Goal: Task Accomplishment & Management: Complete application form

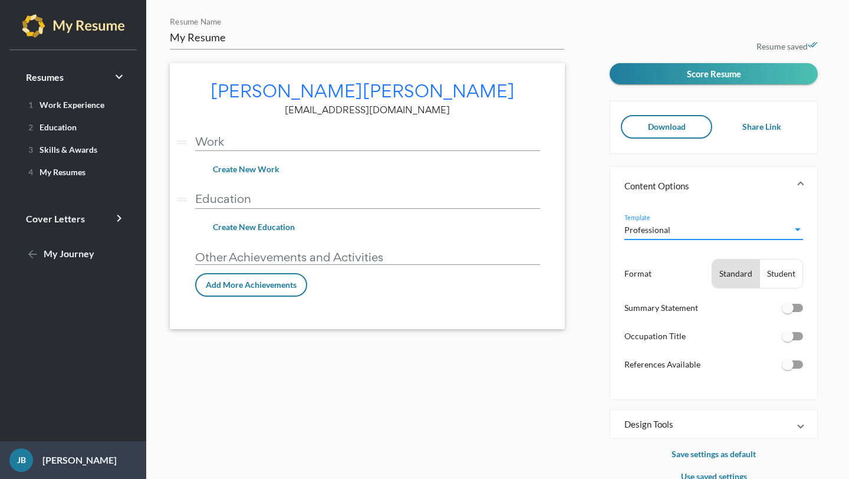
click at [656, 230] on span "Professional" at bounding box center [647, 230] width 46 height 10
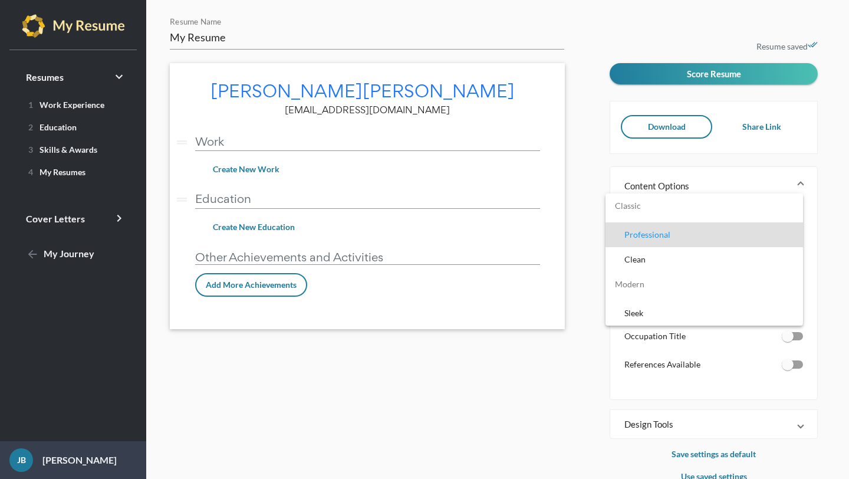
click at [657, 230] on span "Professional" at bounding box center [708, 234] width 169 height 25
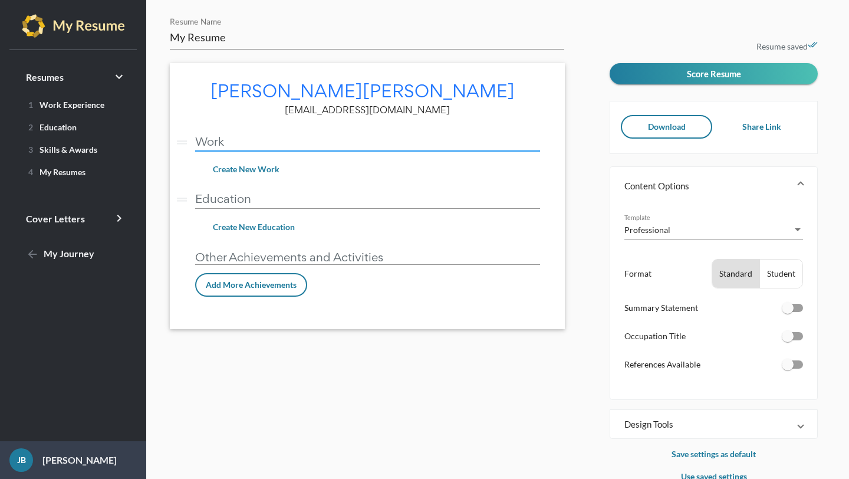
click at [318, 144] on input "Work" at bounding box center [367, 141] width 345 height 12
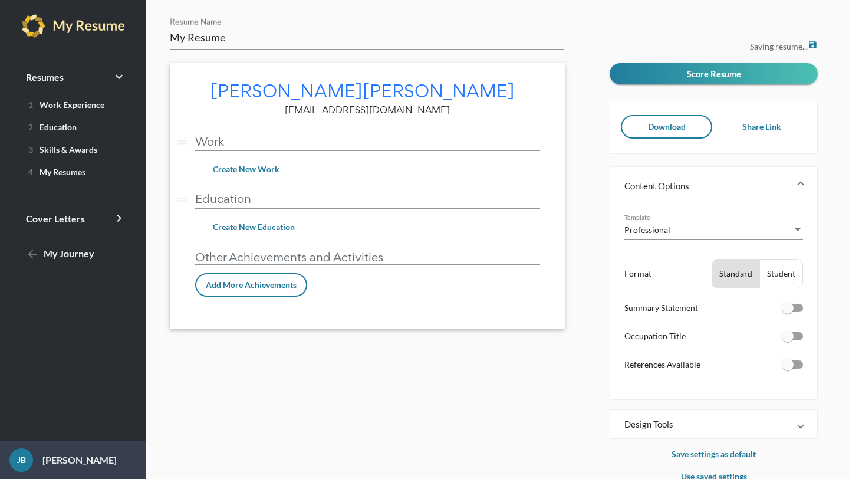
click at [209, 151] on div "drag_handle Work vertical_split" at bounding box center [367, 143] width 345 height 37
click at [209, 141] on input "Work" at bounding box center [367, 141] width 345 height 12
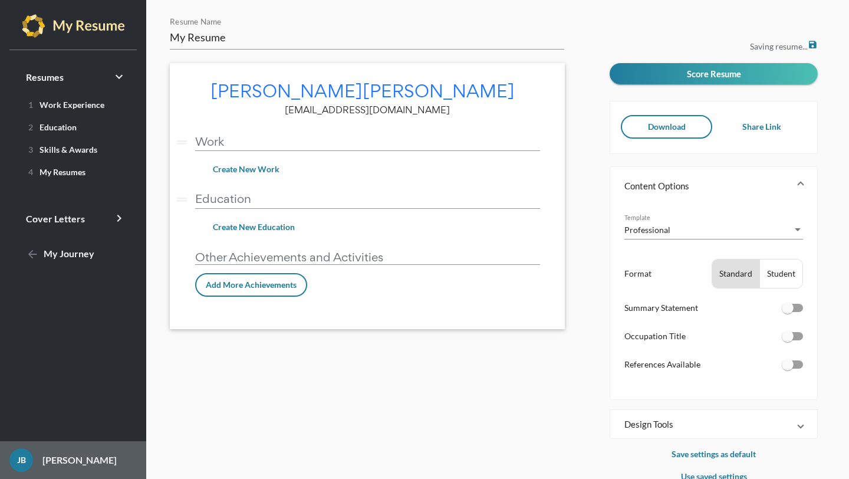
click at [18, 462] on div "JB" at bounding box center [21, 460] width 24 height 24
